Goal: Check status: Verify the current state of an ongoing process or item

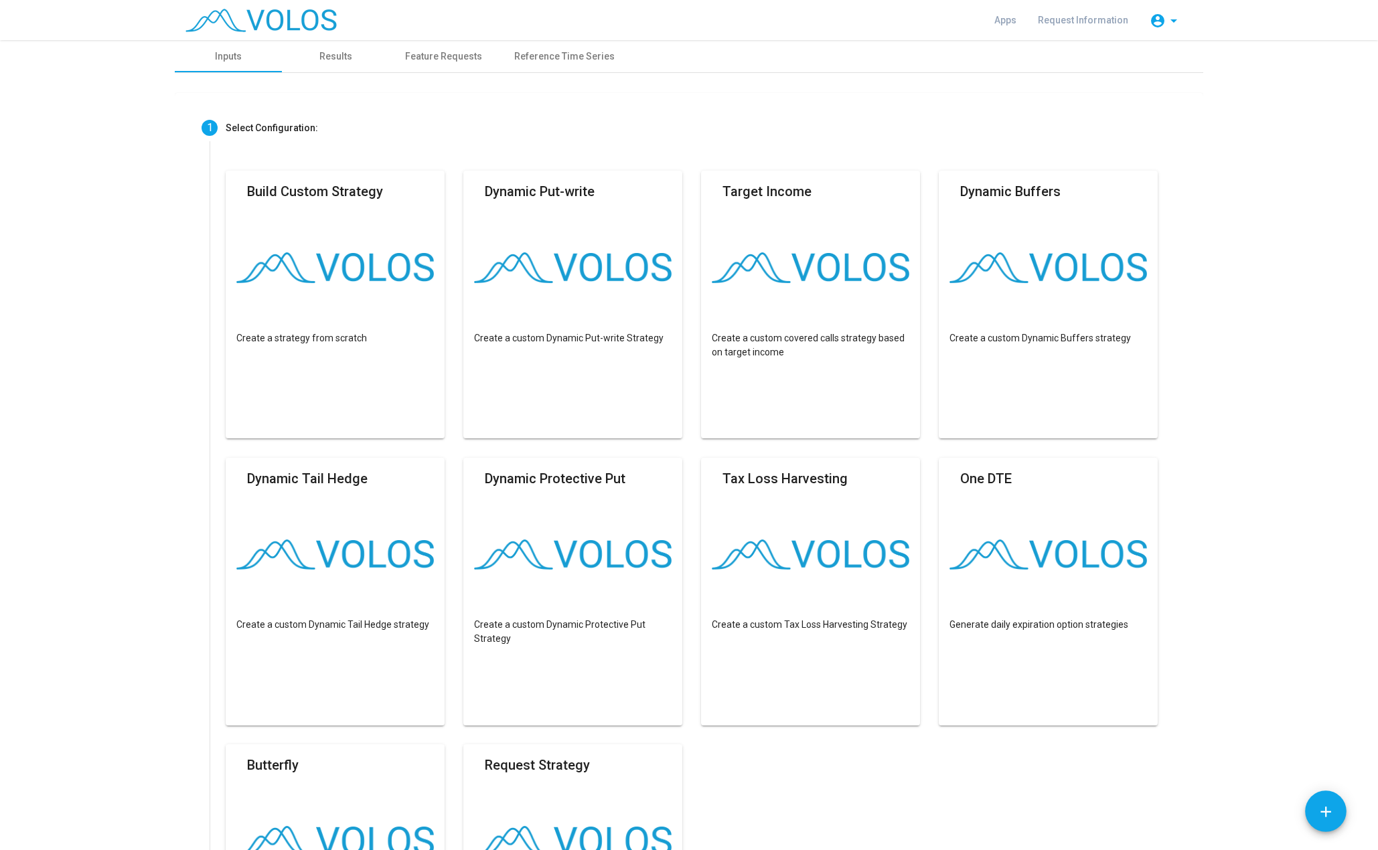
click at [305, 13] on img at bounding box center [260, 20] width 151 height 23
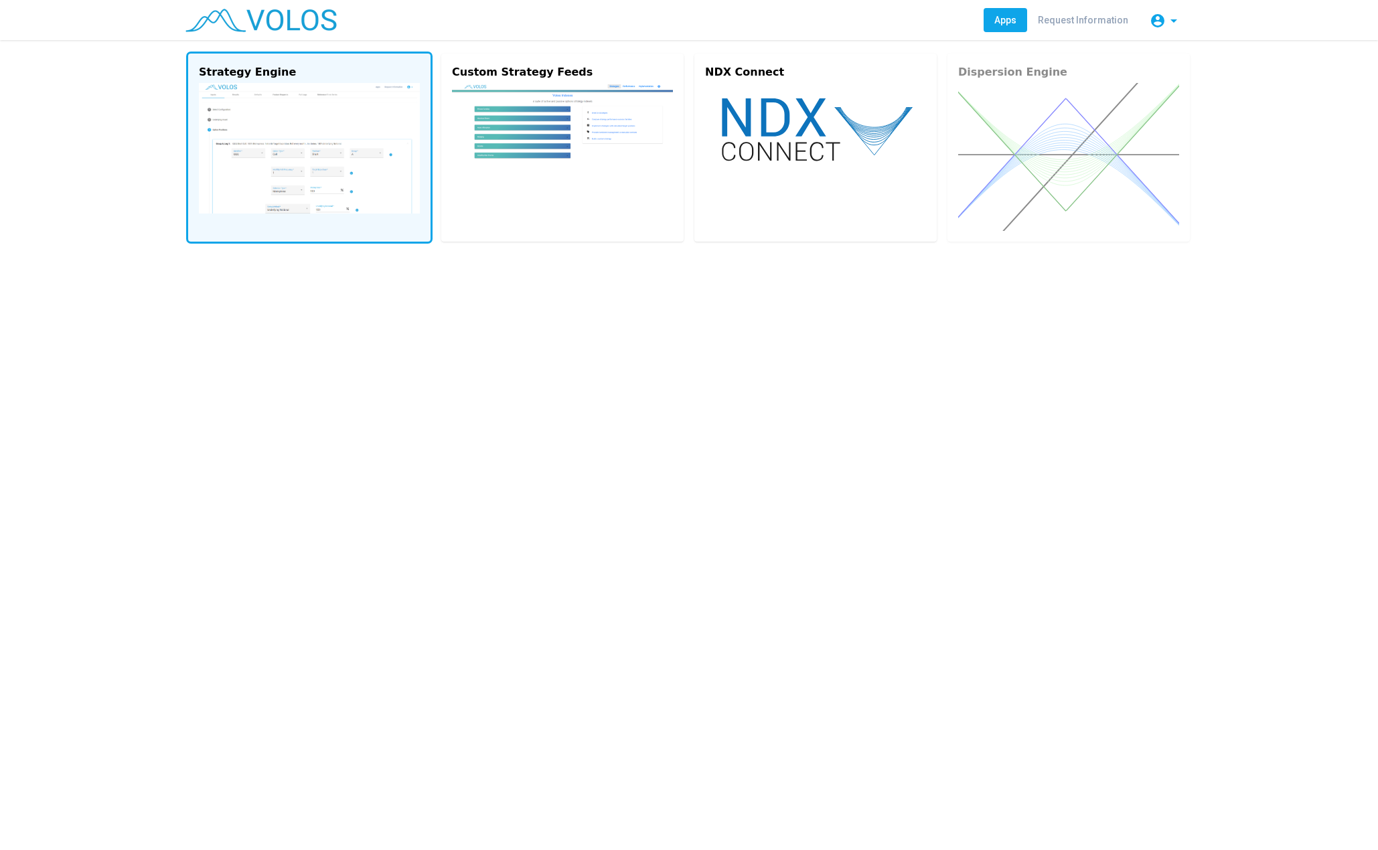
click at [358, 135] on img at bounding box center [309, 148] width 221 height 131
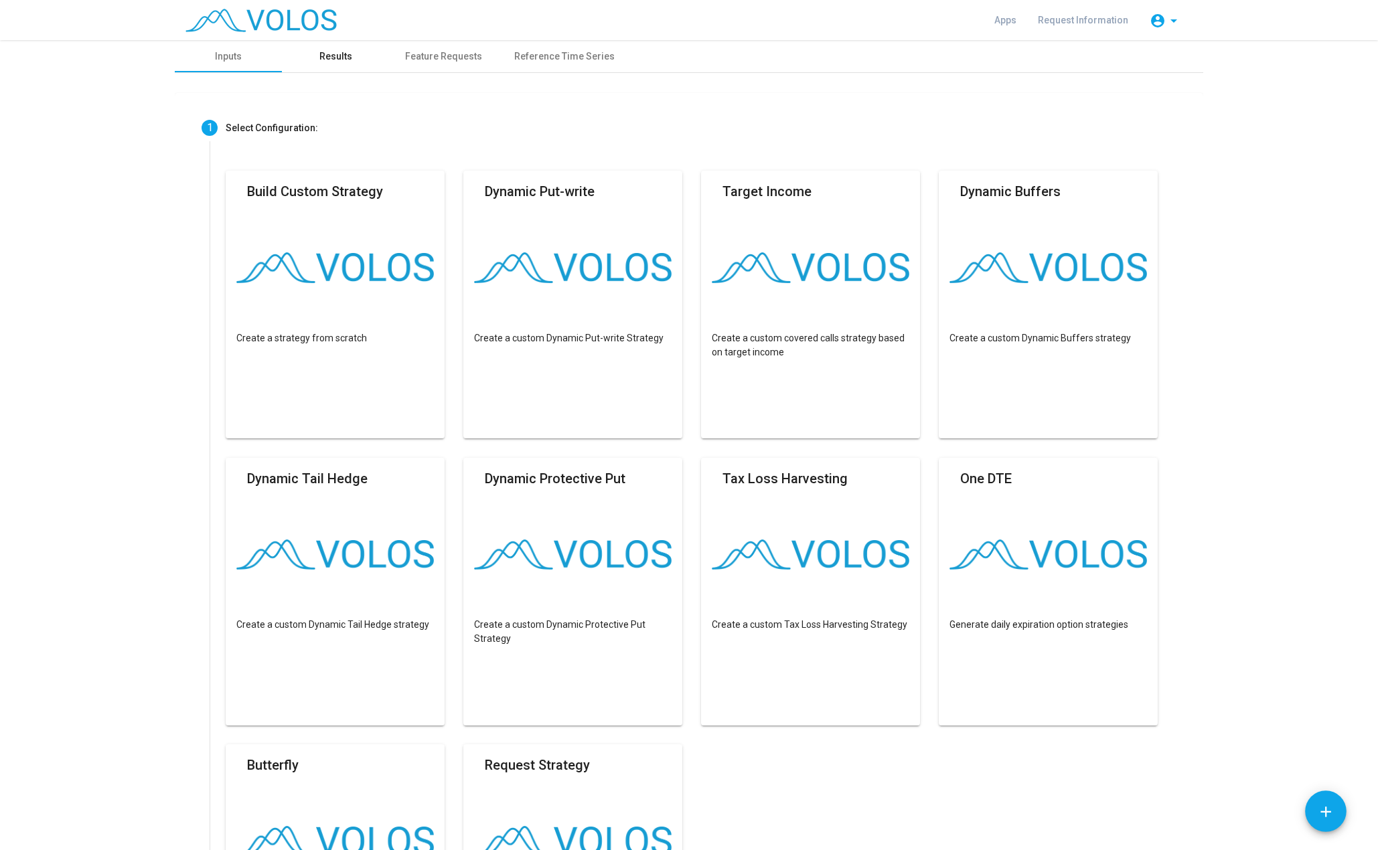
click at [333, 58] on div "Results" at bounding box center [335, 57] width 33 height 14
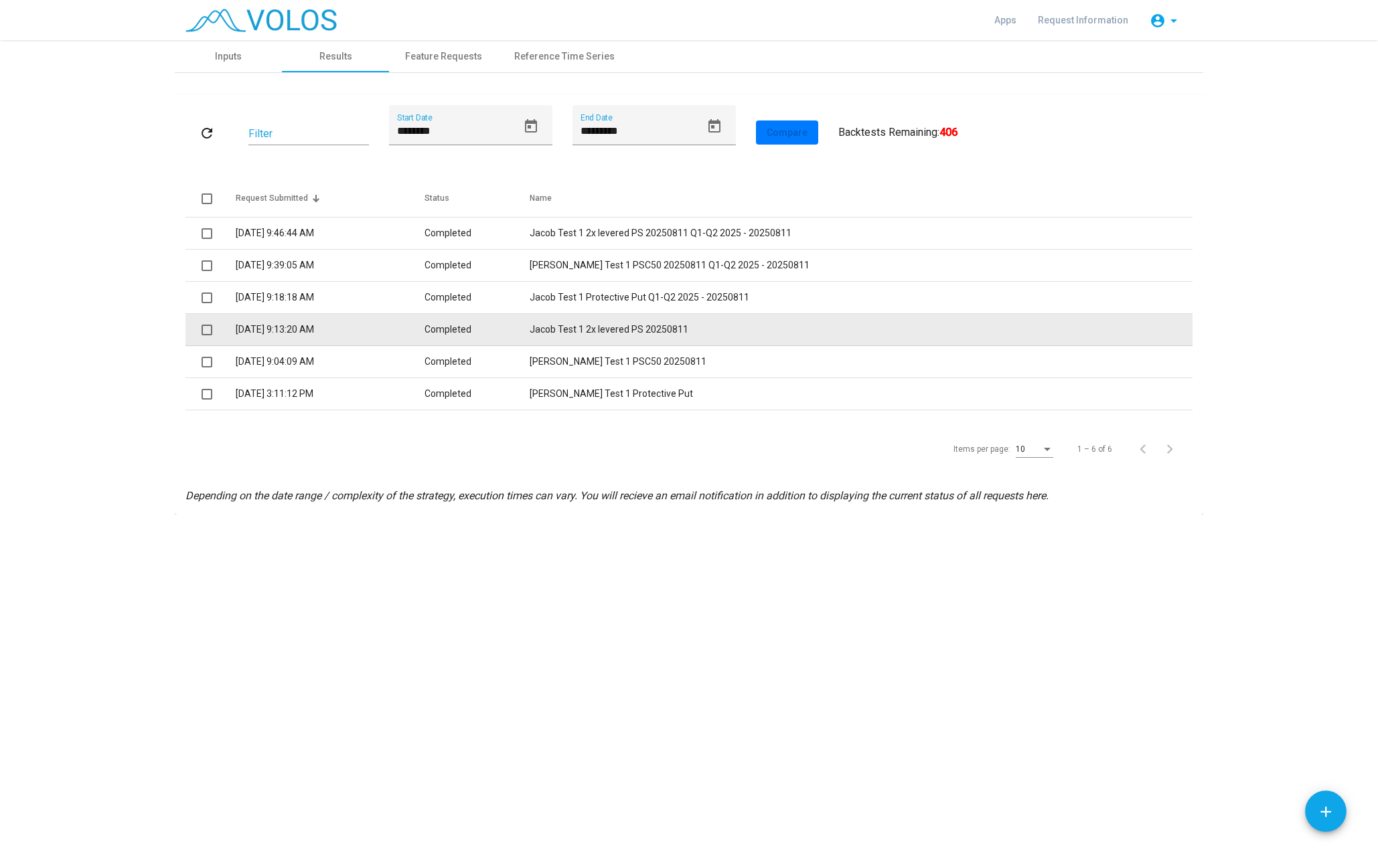
click at [664, 332] on td "Jacob Test 1 2x levered PS 20250811" at bounding box center [861, 330] width 663 height 32
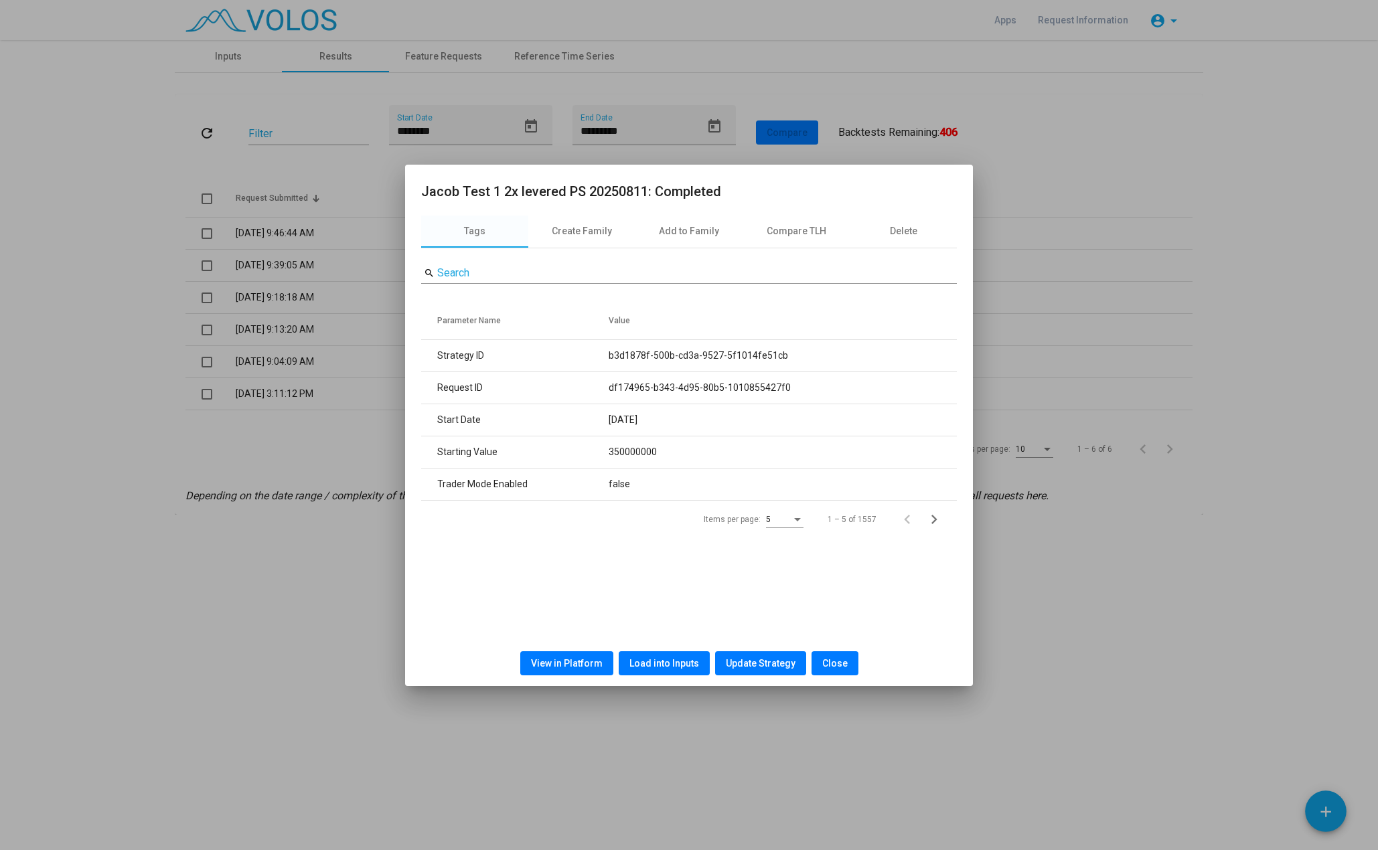
click at [600, 666] on span "View in Platform" at bounding box center [567, 663] width 72 height 11
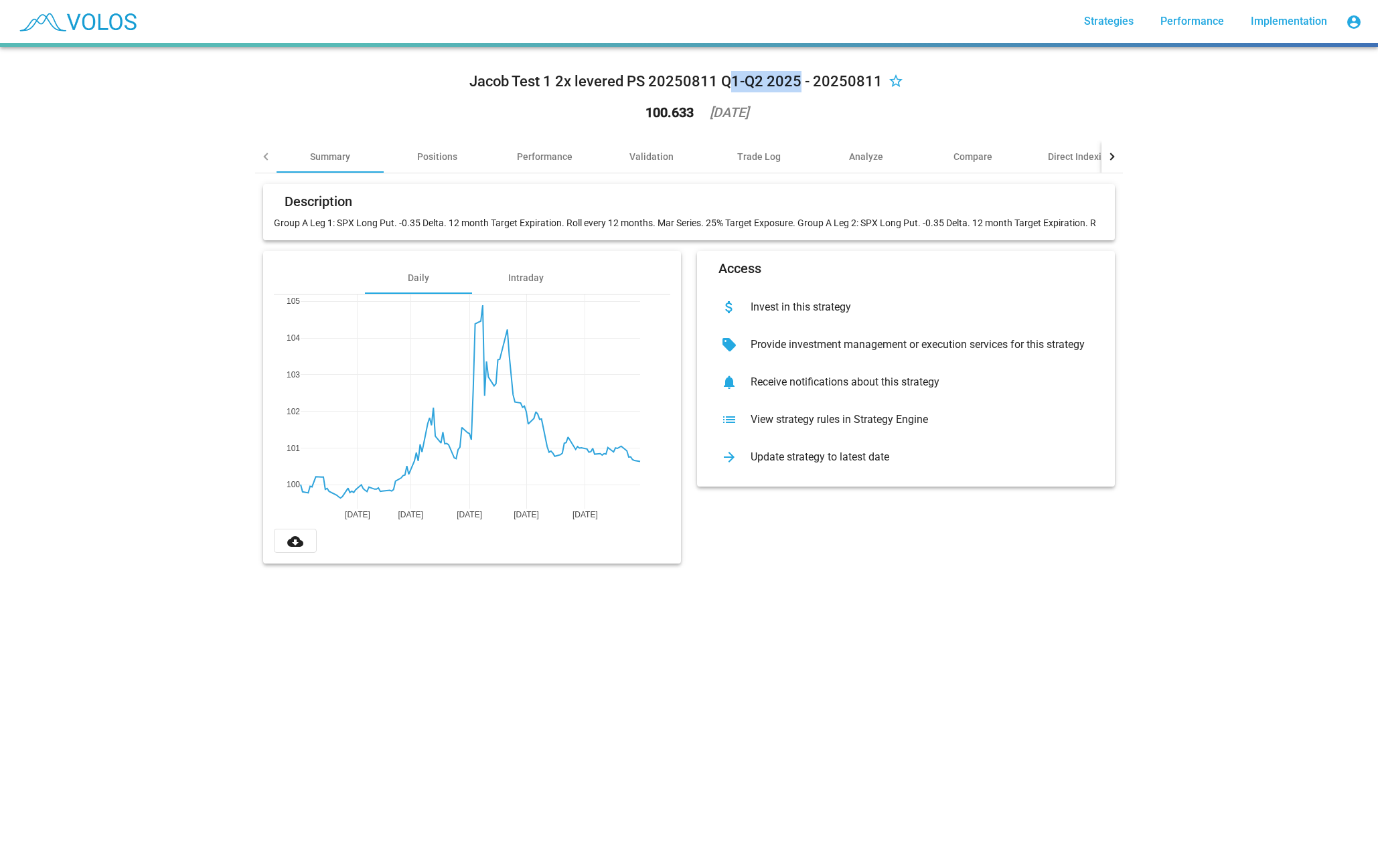
drag, startPoint x: 723, startPoint y: 80, endPoint x: 795, endPoint y: 84, distance: 71.7
click at [795, 84] on div "Jacob Test 1 2x levered PS 20250811 Q1-Q2 2025 - 20250811" at bounding box center [675, 81] width 413 height 21
click at [263, 157] on div at bounding box center [266, 156] width 7 height 7
